Goal: Information Seeking & Learning: Check status

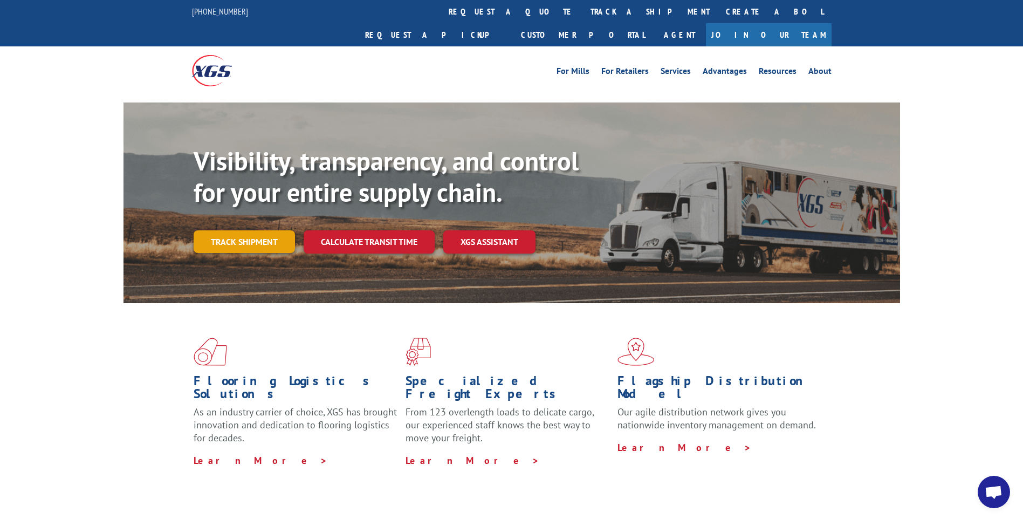
click at [273, 230] on link "Track shipment" at bounding box center [244, 241] width 101 height 23
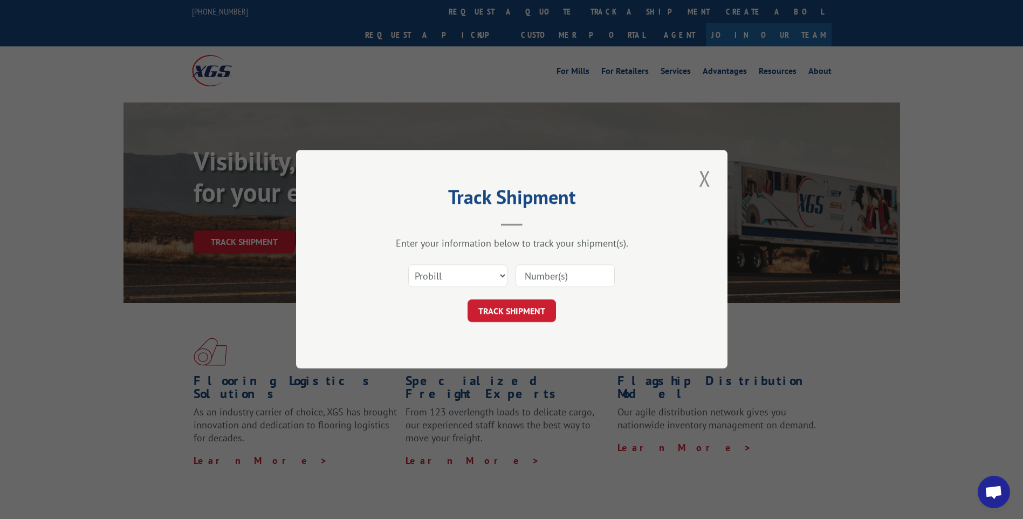
click at [535, 278] on input at bounding box center [564, 276] width 99 height 23
click at [494, 279] on select "Select category... Probill BOL PO" at bounding box center [457, 276] width 99 height 23
select select "bol"
click at [408, 265] on select "Select category... Probill BOL PO" at bounding box center [457, 276] width 99 height 23
click at [556, 272] on input at bounding box center [564, 276] width 99 height 23
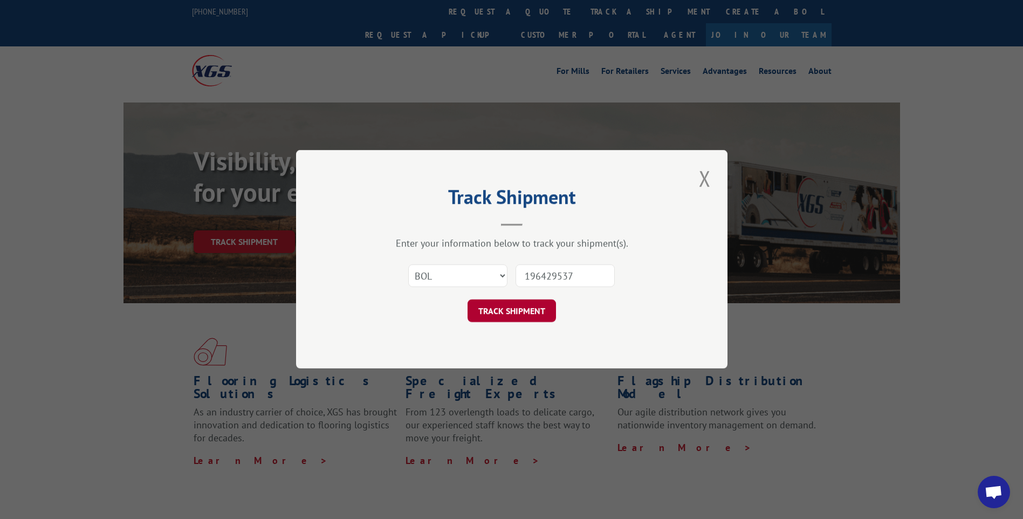
type input "196429537"
click at [526, 306] on button "TRACK SHIPMENT" at bounding box center [511, 311] width 88 height 23
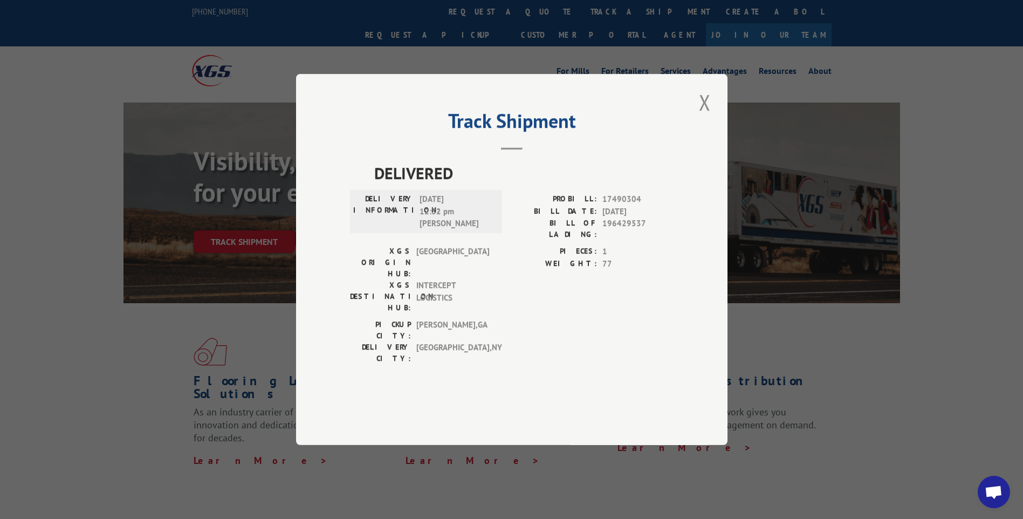
click at [552, 309] on div "PIECES: 1 WEIGHT: 77" at bounding box center [593, 281] width 162 height 73
click at [702, 117] on button "Close modal" at bounding box center [704, 102] width 18 height 30
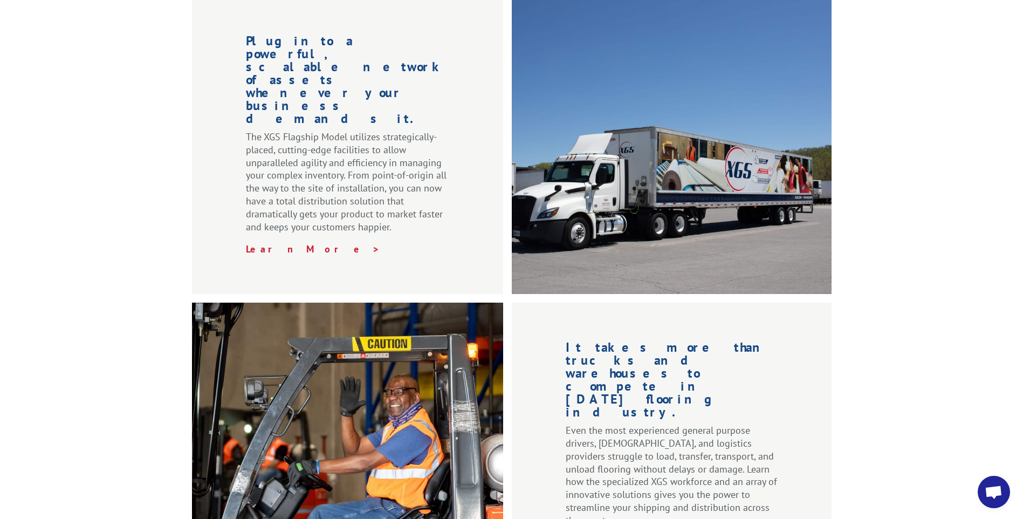
scroll to position [860, 0]
